Goal: Information Seeking & Learning: Understand process/instructions

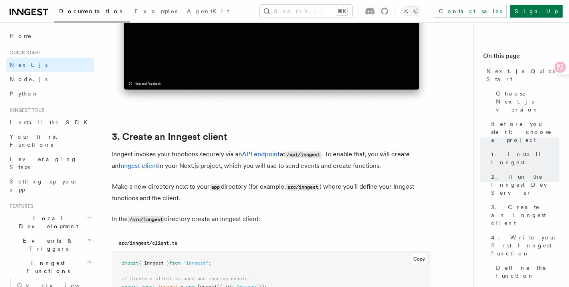
scroll to position [880, 0]
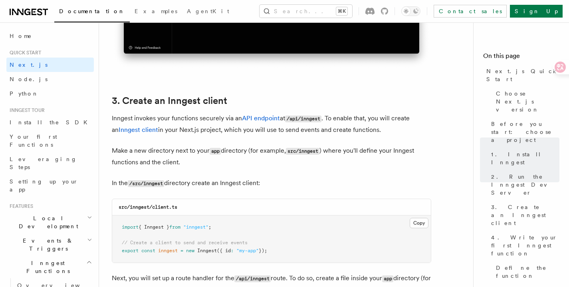
click at [388, 214] on div "src/inngest/client.ts" at bounding box center [271, 207] width 319 height 16
click at [416, 224] on button "Copy Copied" at bounding box center [419, 223] width 19 height 10
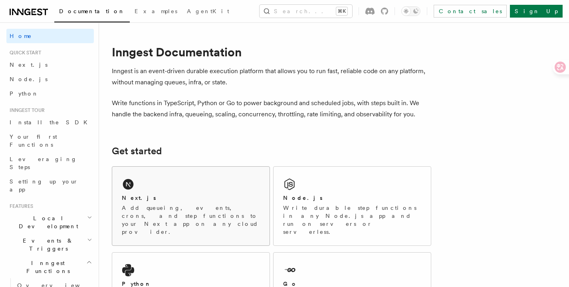
click at [184, 195] on div "Next.js" at bounding box center [191, 198] width 138 height 8
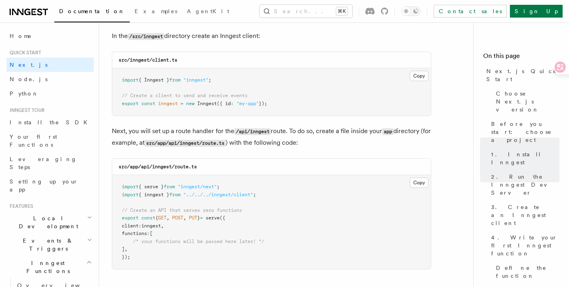
scroll to position [1092, 0]
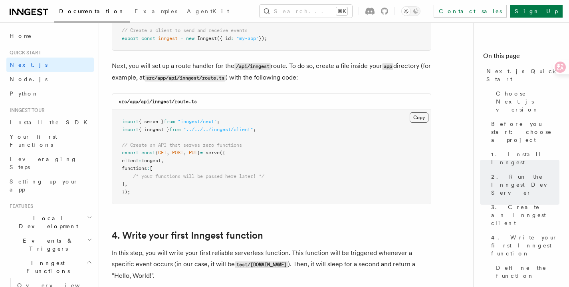
click at [415, 119] on button "Copy Copied" at bounding box center [419, 117] width 19 height 10
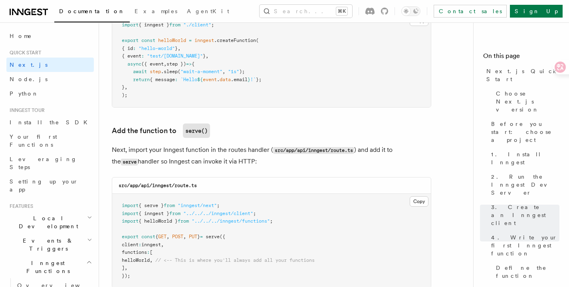
scroll to position [1412, 0]
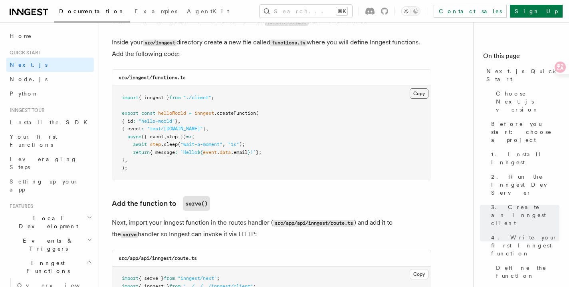
click at [418, 95] on button "Copy Copied" at bounding box center [419, 93] width 19 height 10
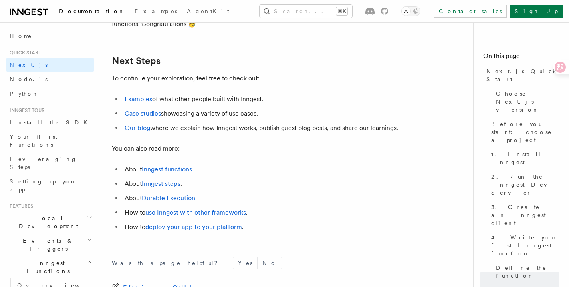
scroll to position [198, 0]
